Goal: Use online tool/utility: Utilize a website feature to perform a specific function

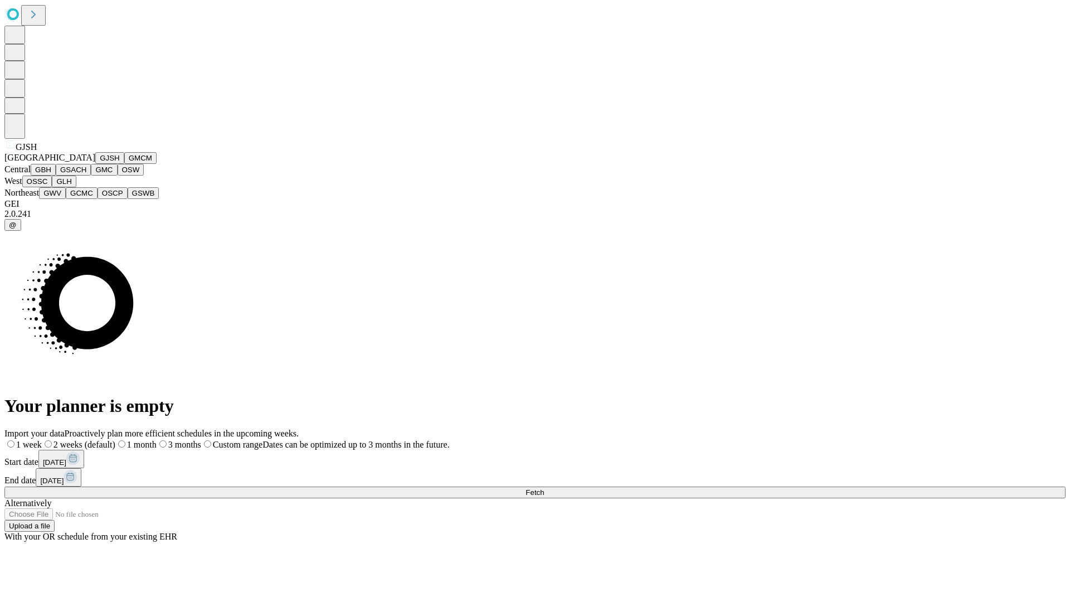
click at [95, 164] on button "GJSH" at bounding box center [109, 158] width 29 height 12
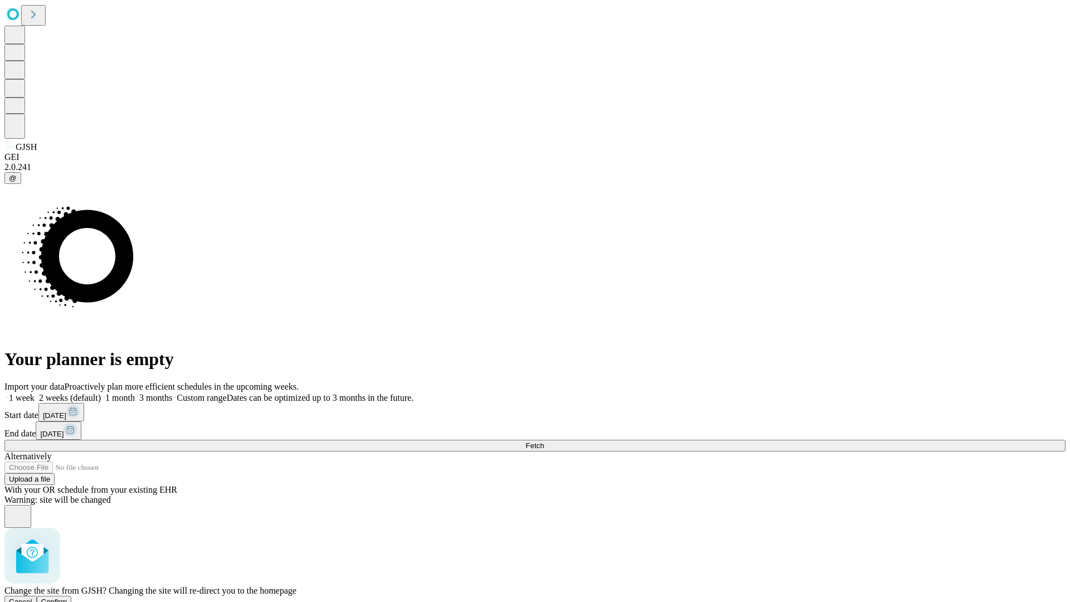
click at [67, 598] on span "Confirm" at bounding box center [54, 602] width 26 height 8
click at [101, 393] on label "2 weeks (default)" at bounding box center [68, 397] width 66 height 9
click at [544, 441] on span "Fetch" at bounding box center [535, 445] width 18 height 8
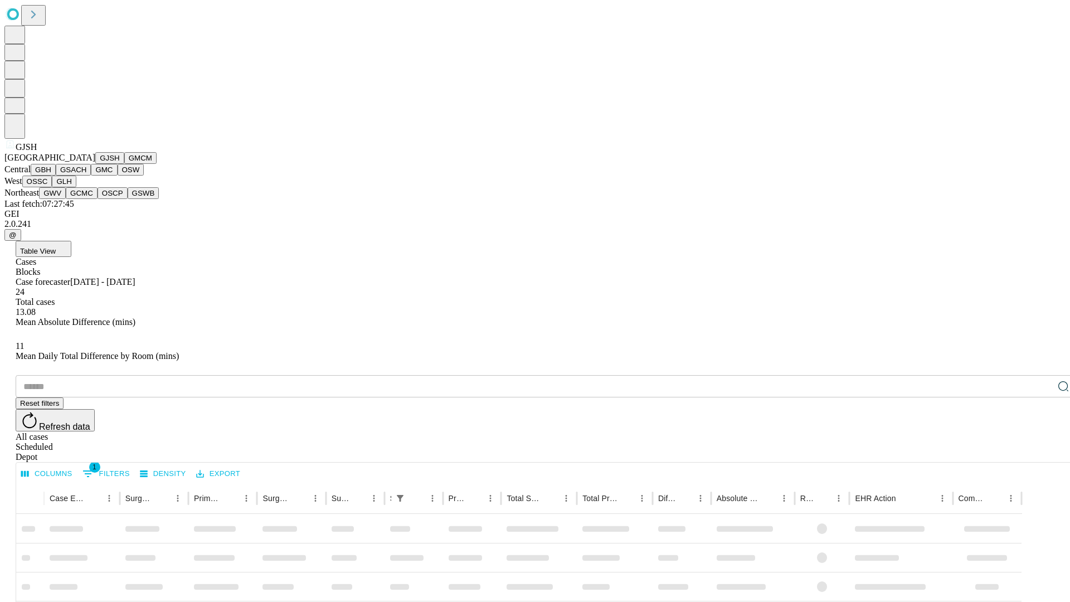
click at [124, 164] on button "GMCM" at bounding box center [140, 158] width 32 height 12
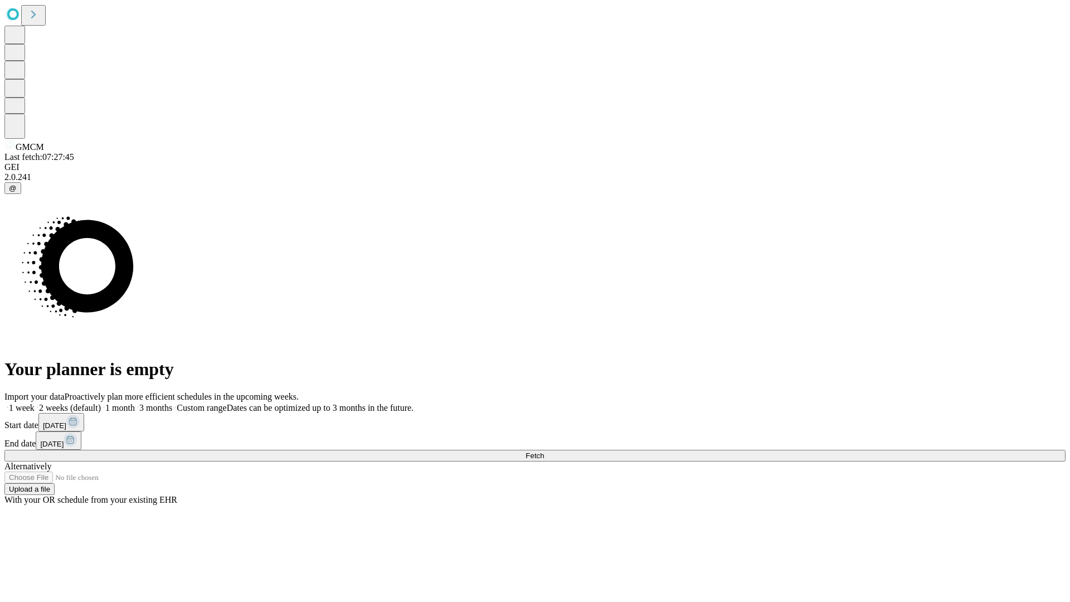
click at [101, 403] on label "2 weeks (default)" at bounding box center [68, 407] width 66 height 9
click at [544, 451] on span "Fetch" at bounding box center [535, 455] width 18 height 8
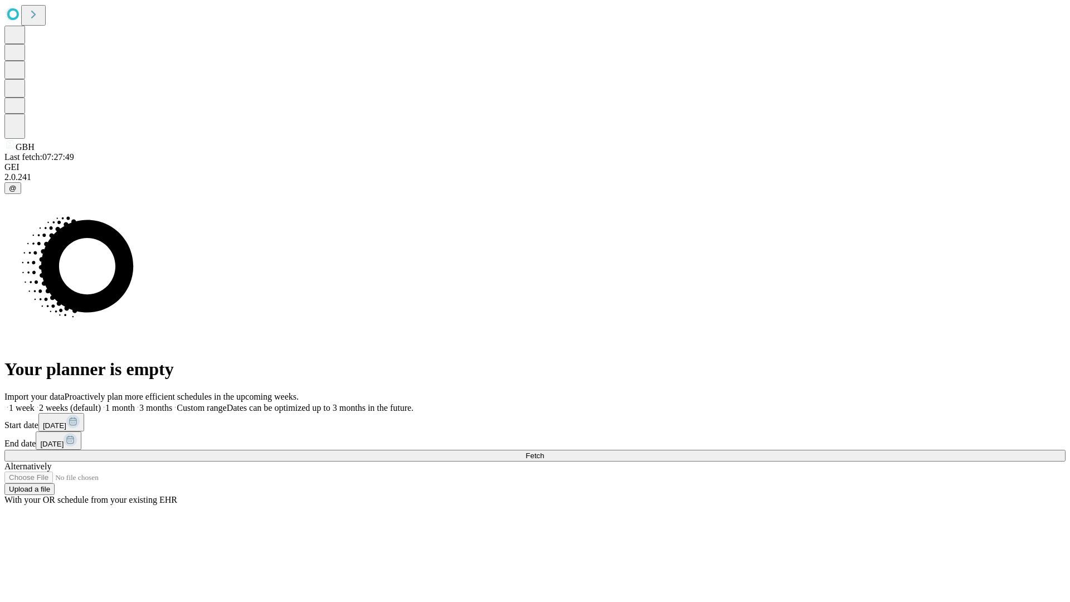
click at [544, 451] on span "Fetch" at bounding box center [535, 455] width 18 height 8
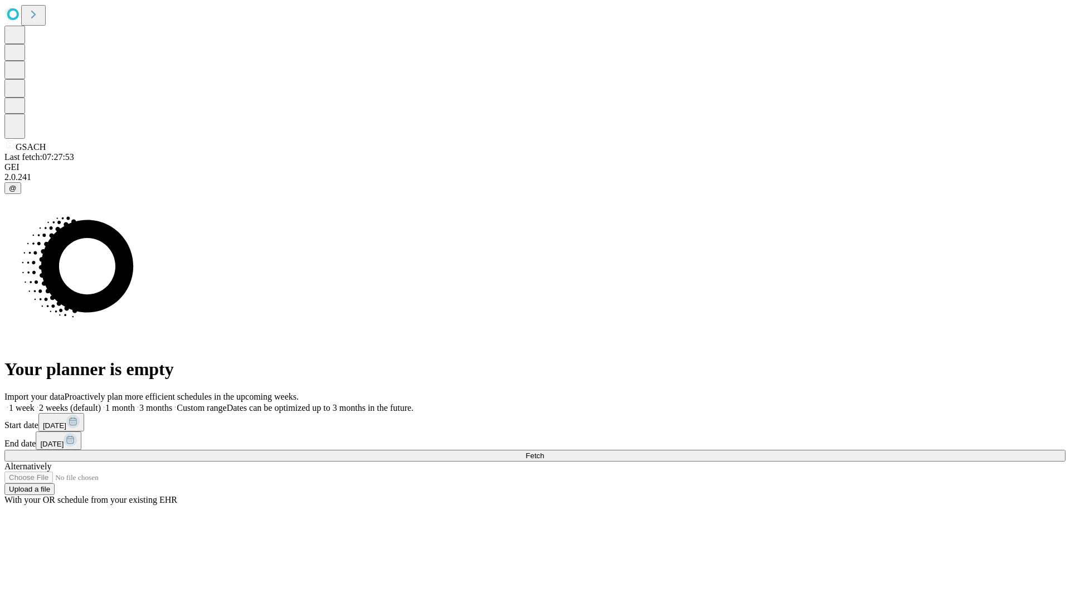
click at [101, 403] on label "2 weeks (default)" at bounding box center [68, 407] width 66 height 9
click at [544, 451] on span "Fetch" at bounding box center [535, 455] width 18 height 8
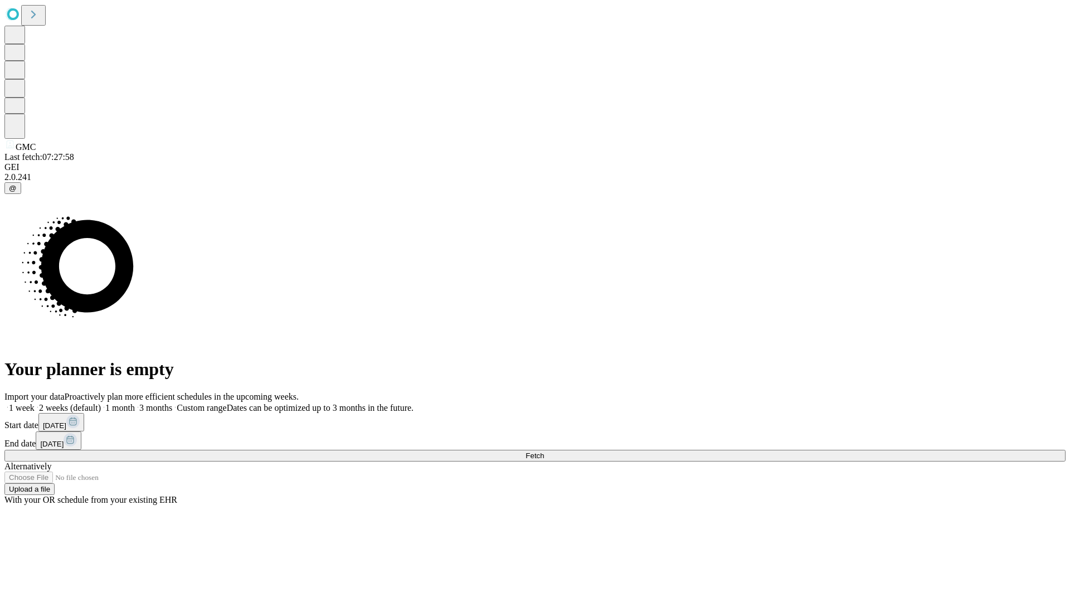
click at [101, 403] on label "2 weeks (default)" at bounding box center [68, 407] width 66 height 9
click at [544, 451] on span "Fetch" at bounding box center [535, 455] width 18 height 8
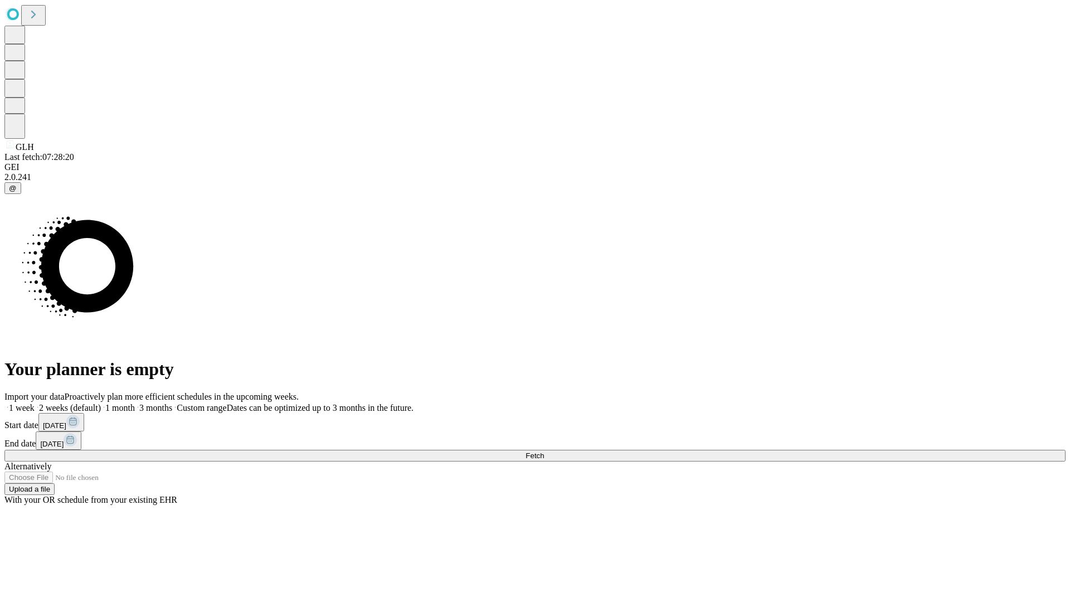
click at [101, 403] on label "2 weeks (default)" at bounding box center [68, 407] width 66 height 9
click at [544, 451] on span "Fetch" at bounding box center [535, 455] width 18 height 8
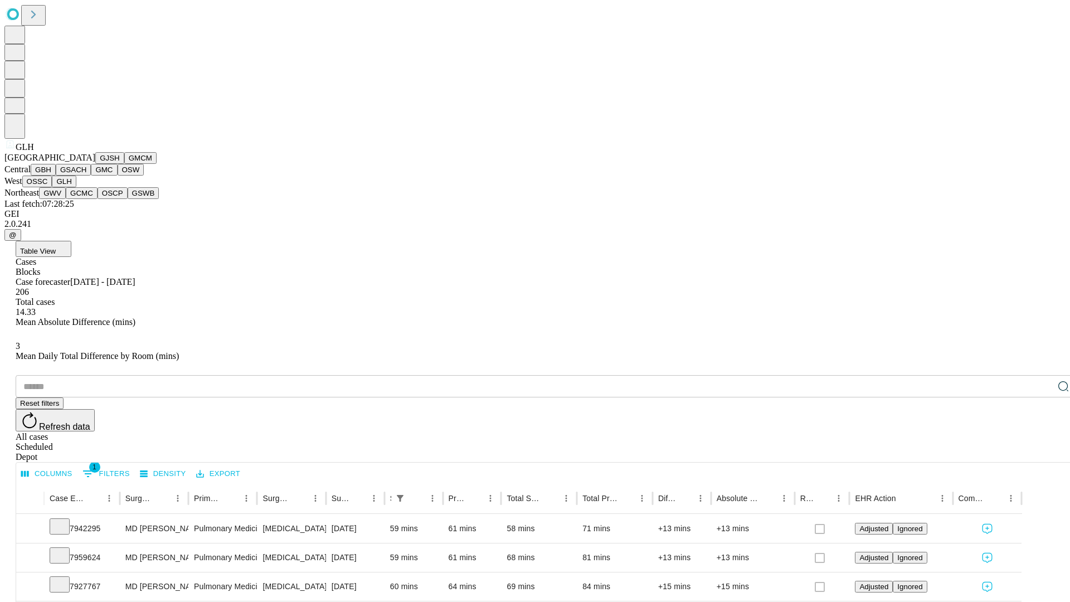
click at [66, 199] on button "GWV" at bounding box center [52, 193] width 27 height 12
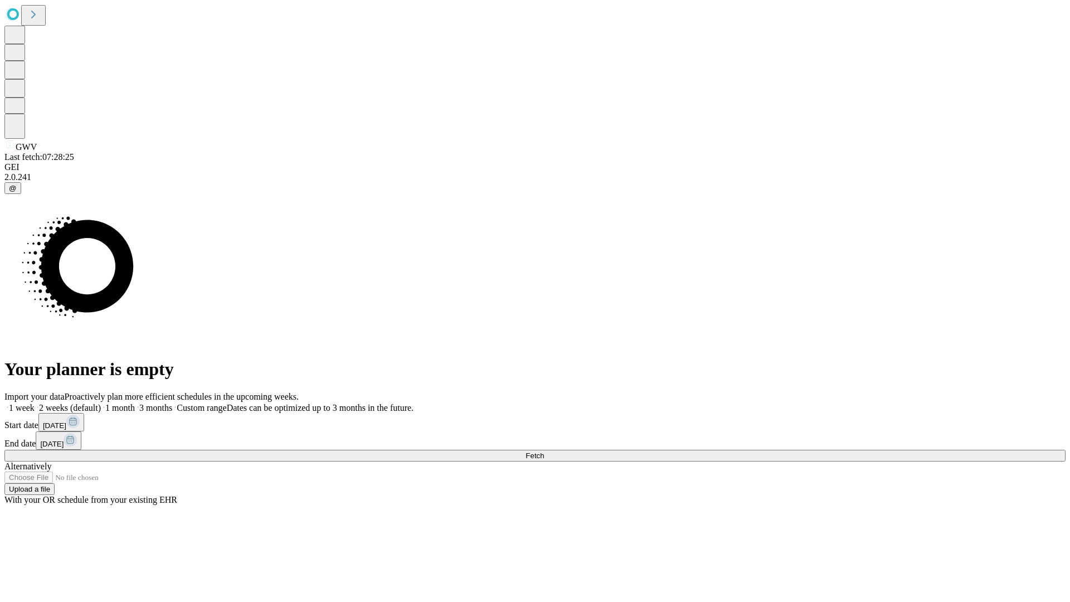
click at [101, 403] on label "2 weeks (default)" at bounding box center [68, 407] width 66 height 9
click at [544, 451] on span "Fetch" at bounding box center [535, 455] width 18 height 8
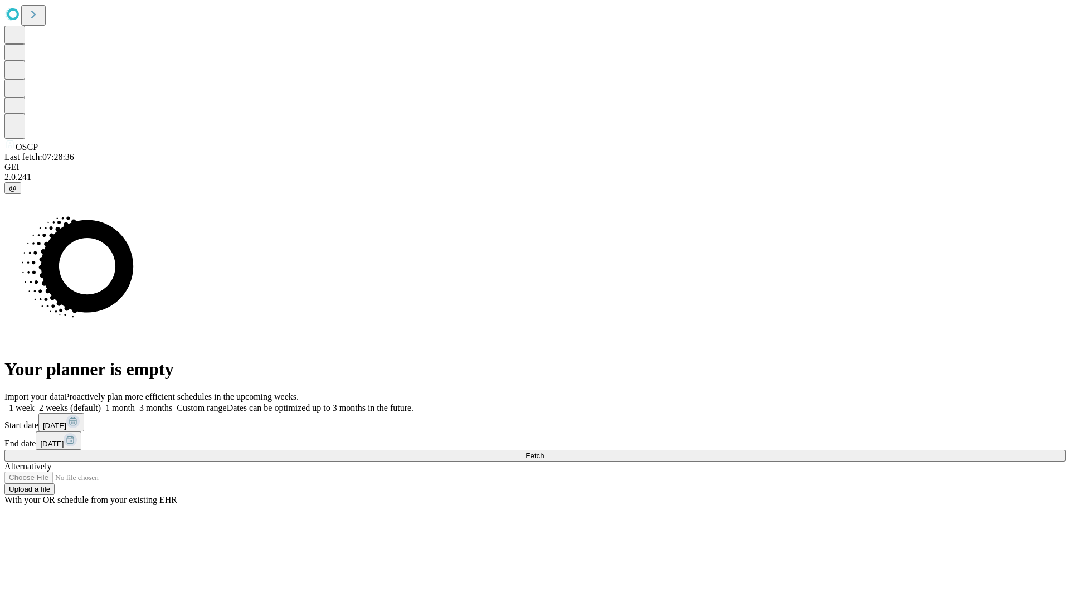
click at [101, 403] on label "2 weeks (default)" at bounding box center [68, 407] width 66 height 9
click at [544, 451] on span "Fetch" at bounding box center [535, 455] width 18 height 8
